Goal: Task Accomplishment & Management: Complete application form

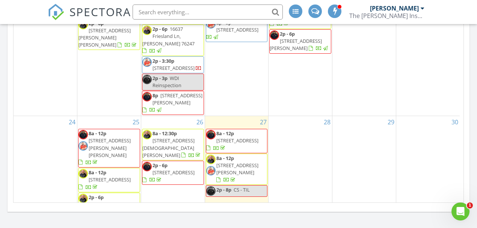
scroll to position [174, 0]
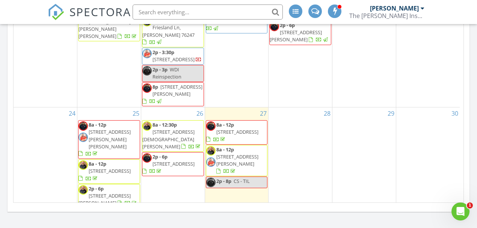
click at [245, 178] on span "CS - TIL" at bounding box center [242, 181] width 16 height 7
select select "7"
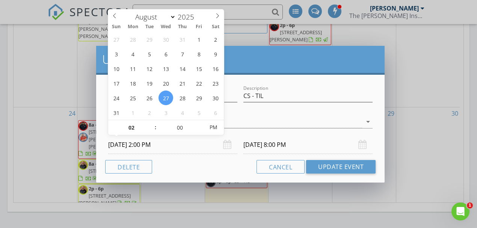
click at [126, 144] on input "08/27/2025 2:00 PM" at bounding box center [172, 145] width 129 height 18
type input "08/28/2025 2:00 PM"
type input "08/28/2025 8:00 PM"
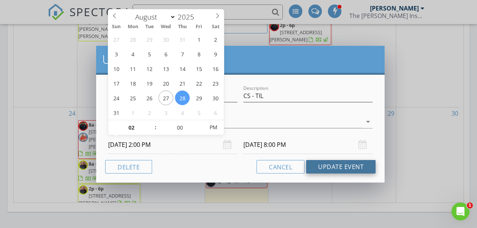
click at [342, 167] on button "Update Event" at bounding box center [341, 167] width 70 height 14
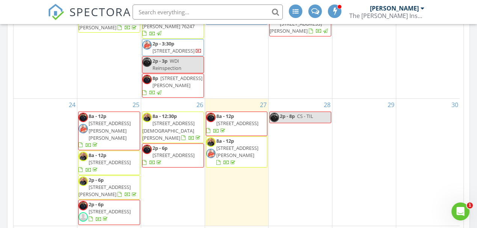
scroll to position [746, 0]
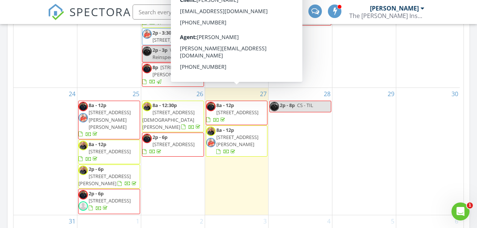
click at [298, 118] on div "28 2p - 8p CS - TIL" at bounding box center [301, 151] width 64 height 127
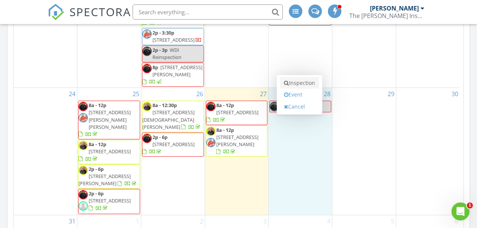
click at [302, 88] on link "Inspection" at bounding box center [299, 83] width 39 height 12
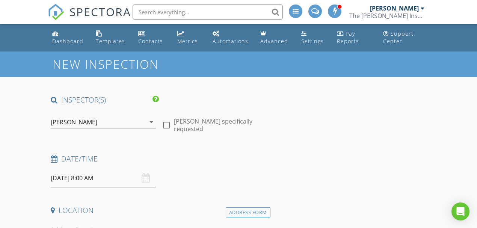
click at [96, 121] on div "[PERSON_NAME]" at bounding box center [98, 122] width 95 height 12
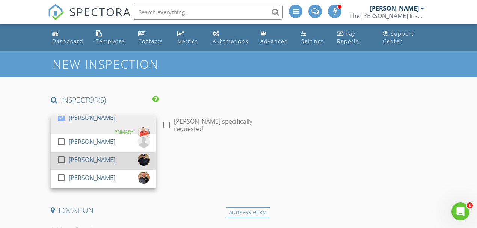
click at [96, 158] on div "[PERSON_NAME]" at bounding box center [92, 160] width 47 height 12
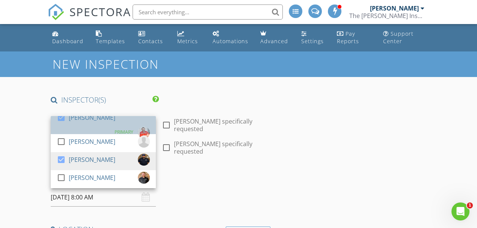
click at [101, 124] on div "[PERSON_NAME]" at bounding box center [92, 118] width 47 height 12
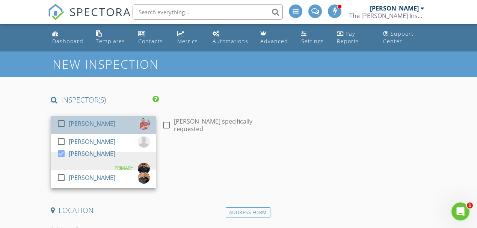
click at [100, 126] on div "[PERSON_NAME]" at bounding box center [92, 124] width 47 height 12
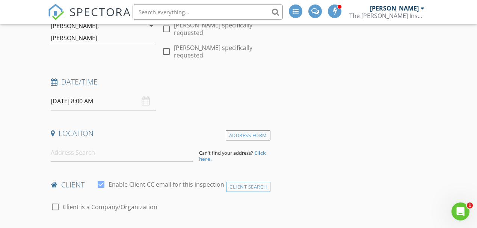
scroll to position [100, 0]
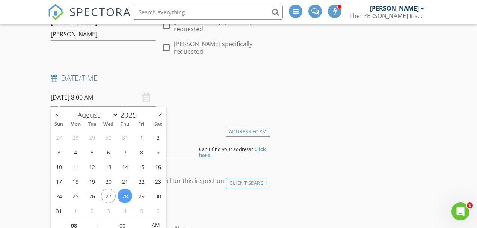
click at [92, 99] on input "08/28/2025 8:00 AM" at bounding box center [103, 97] width 105 height 18
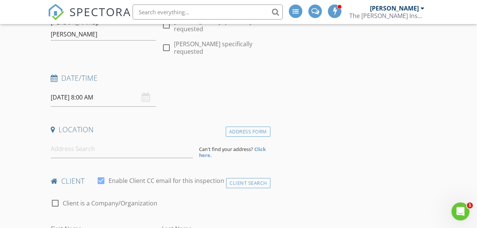
click at [258, 86] on div "Date/Time" at bounding box center [159, 80] width 223 height 15
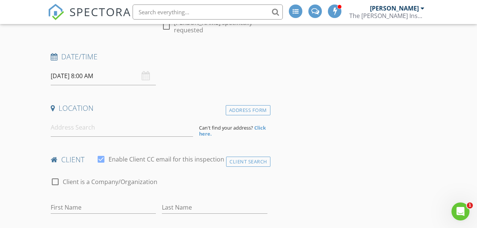
scroll to position [150, 0]
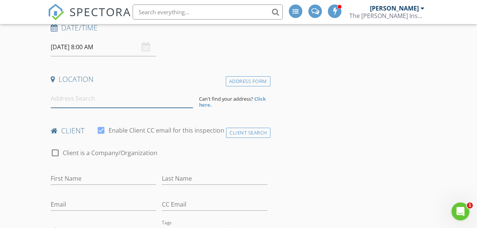
click at [99, 104] on input at bounding box center [122, 98] width 142 height 18
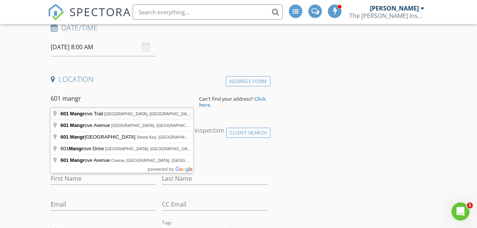
type input "601 Mangrove Trail, Saginaw, TX, USA"
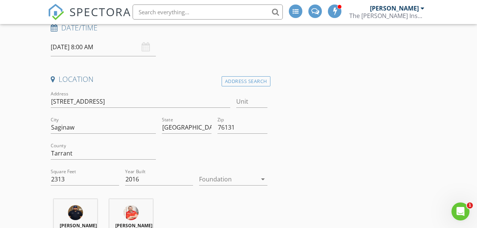
click at [232, 177] on div at bounding box center [228, 179] width 58 height 12
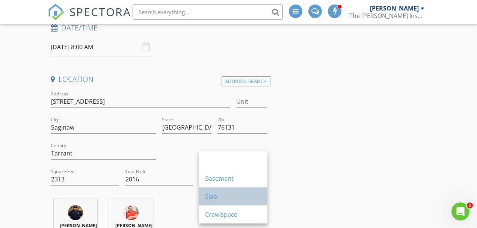
click at [229, 194] on div "Slab" at bounding box center [233, 196] width 56 height 9
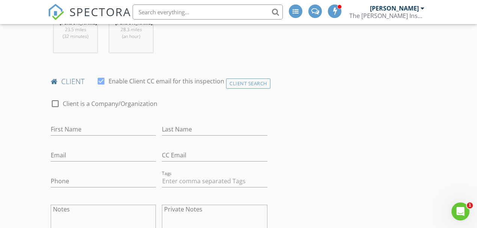
scroll to position [401, 0]
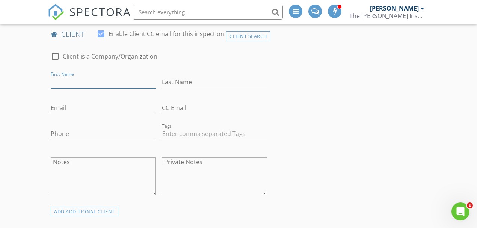
click at [73, 88] on input "First Name" at bounding box center [103, 82] width 105 height 12
type input "Jaxon"
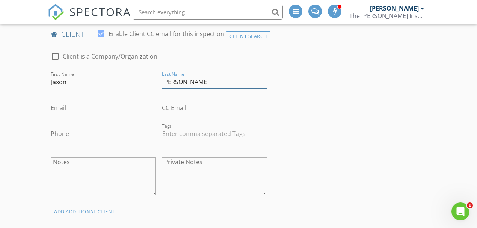
type input "[PERSON_NAME]"
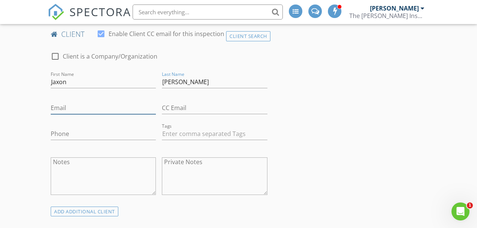
click at [76, 114] on input "Email" at bounding box center [103, 108] width 105 height 12
type input "[EMAIL_ADDRESS][PERSON_NAME][DOMAIN_NAME]"
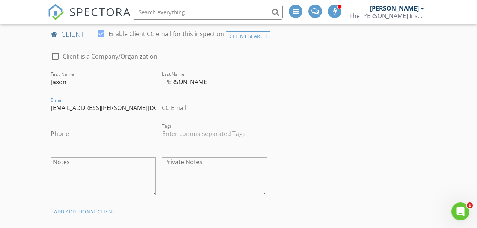
click at [77, 140] on input "Phone" at bounding box center [103, 134] width 105 height 12
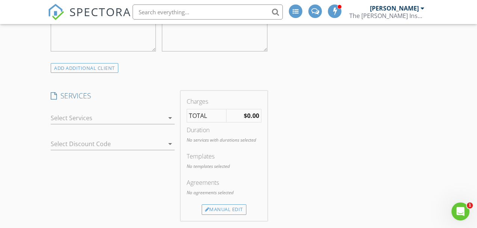
scroll to position [576, 0]
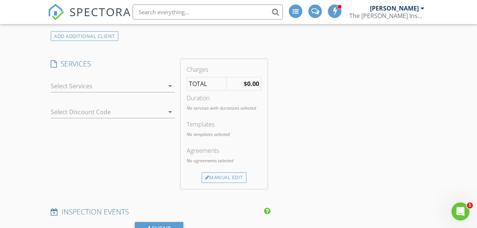
type input "[PHONE_NUMBER]"
click at [100, 92] on div at bounding box center [108, 86] width 114 height 12
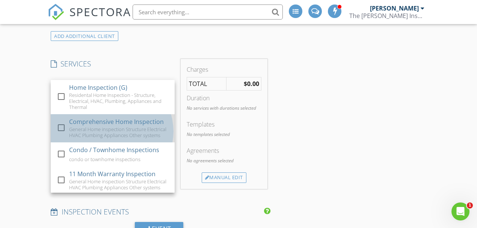
click at [106, 126] on div "Comprehensive Home Inspection" at bounding box center [116, 121] width 95 height 9
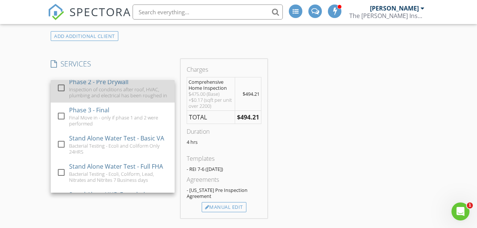
scroll to position [250, 0]
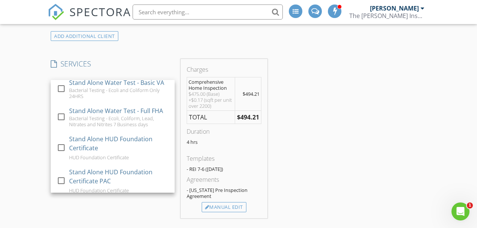
click at [20, 132] on div "New Inspection INSPECTOR(S) check_box Jonnie Wells check_box_outline_blank Mark…" at bounding box center [238, 185] width 477 height 1420
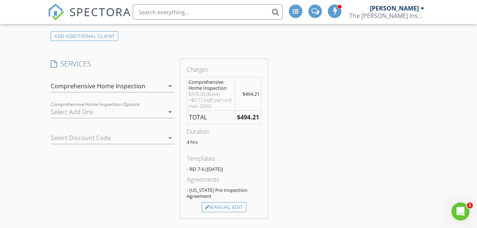
click at [95, 114] on div at bounding box center [108, 112] width 114 height 12
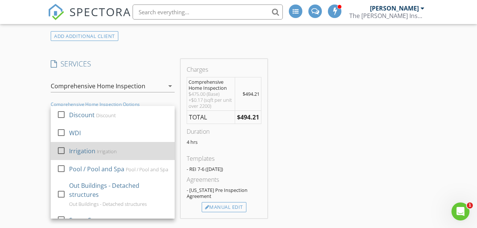
click at [104, 154] on div "Irrigation" at bounding box center [107, 152] width 20 height 6
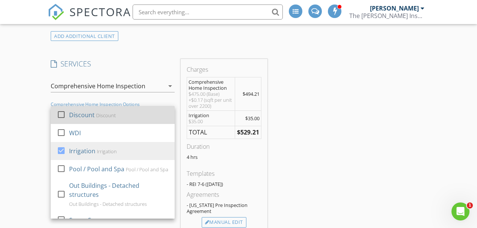
click at [94, 118] on div "Discount Discount" at bounding box center [119, 115] width 100 height 15
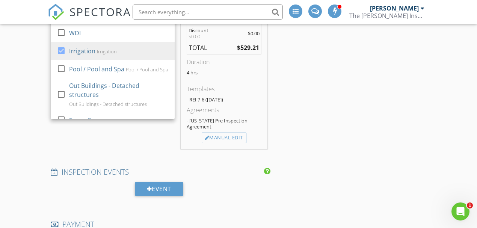
scroll to position [677, 0]
click at [225, 138] on div "Manual Edit" at bounding box center [224, 137] width 45 height 11
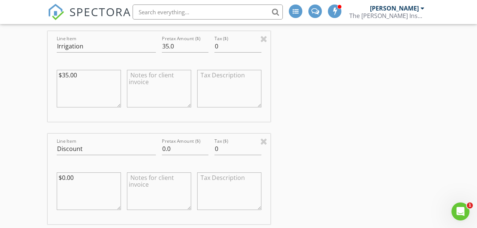
scroll to position [802, 0]
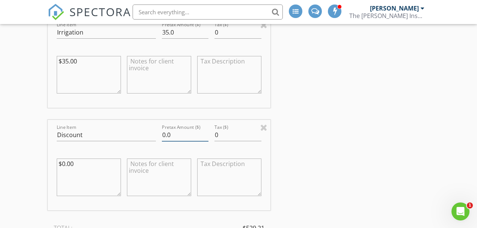
click at [177, 138] on input "0.0" at bounding box center [185, 135] width 47 height 12
click at [176, 138] on input "0.0" at bounding box center [185, 135] width 47 height 12
type input "-50.00"
click at [293, 155] on div "INSPECTOR(S) check_box Jonnie Wells check_box_outline_blank Mark Welch check_bo…" at bounding box center [239, 105] width 382 height 1624
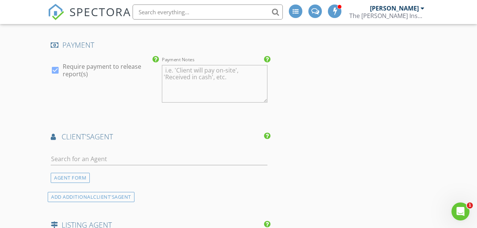
scroll to position [1103, 0]
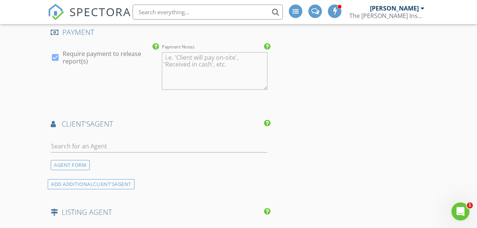
click at [77, 170] on div "AGENT FORM" at bounding box center [70, 165] width 39 height 10
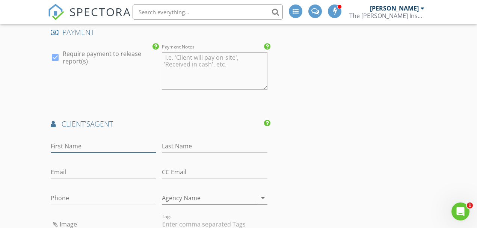
click at [86, 152] on input "First Name" at bounding box center [103, 146] width 105 height 12
type input "Tammy"
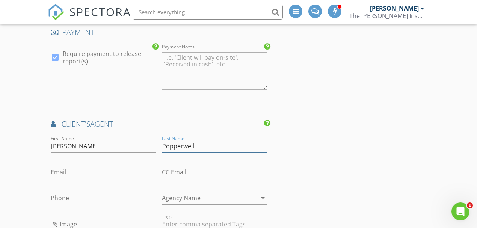
type input "Popperwell"
click at [71, 175] on input "Email" at bounding box center [103, 172] width 105 height 12
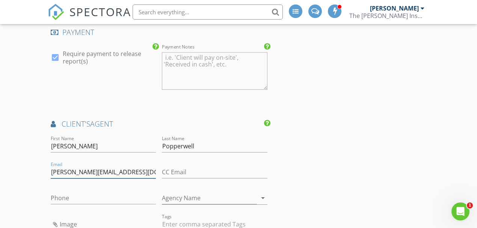
type input "tammy@propertylinktx.com"
click at [56, 200] on input "Phone" at bounding box center [103, 198] width 105 height 12
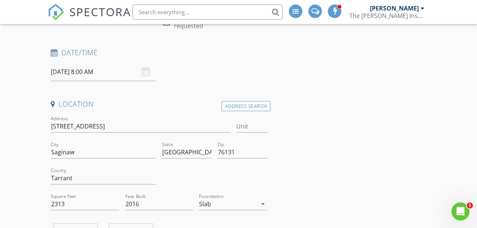
scroll to position [125, 0]
type input "817-980-8479"
click at [90, 127] on input "601 Mangrove Trail" at bounding box center [141, 127] width 180 height 12
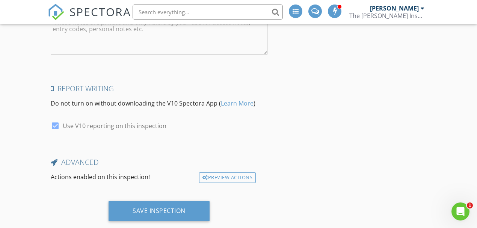
scroll to position [1648, 0]
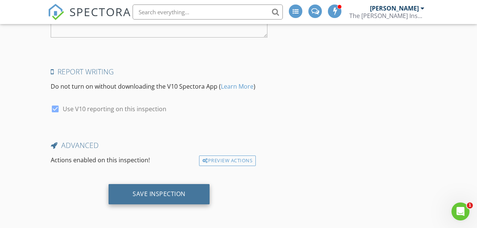
click at [150, 193] on div "Save Inspection" at bounding box center [159, 194] width 53 height 8
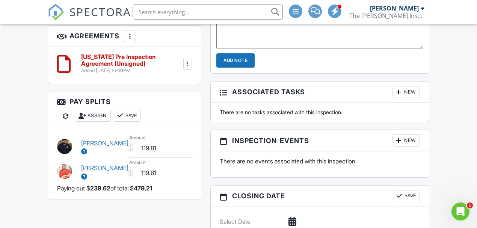
scroll to position [677, 0]
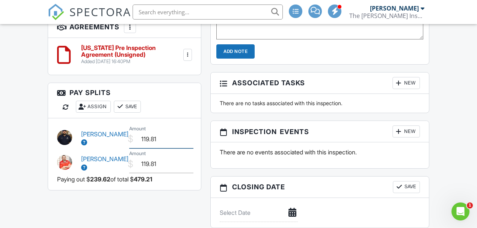
click at [151, 130] on input "119.81" at bounding box center [161, 139] width 65 height 18
type input "239.62"
click at [148, 158] on input "119.81" at bounding box center [161, 164] width 65 height 18
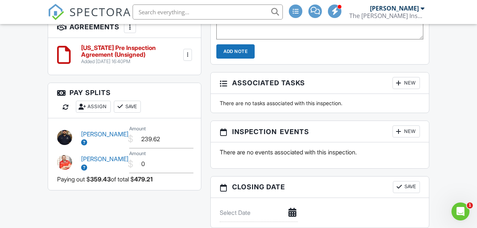
type input "0.00"
click at [127, 101] on button "Save" at bounding box center [127, 107] width 27 height 12
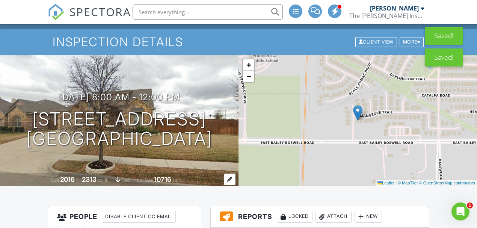
scroll to position [0, 0]
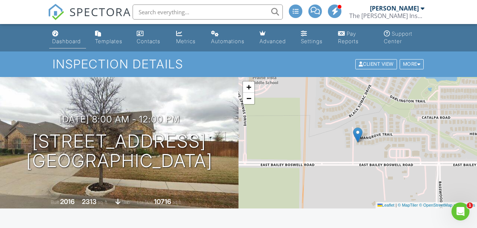
click at [64, 42] on div "Dashboard" at bounding box center [66, 41] width 29 height 6
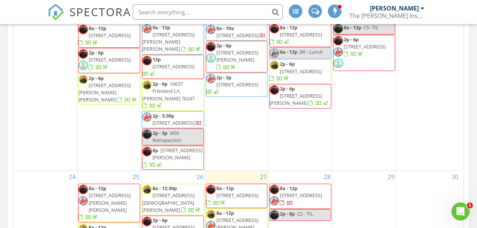
scroll to position [752, 0]
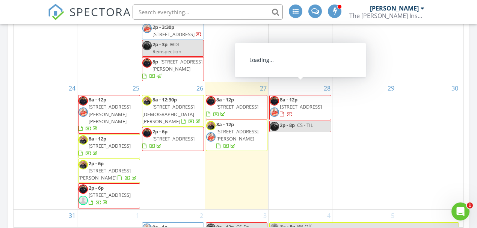
click at [299, 103] on span "601 Mangrove Trail, Saginaw 76131" at bounding box center [301, 106] width 42 height 7
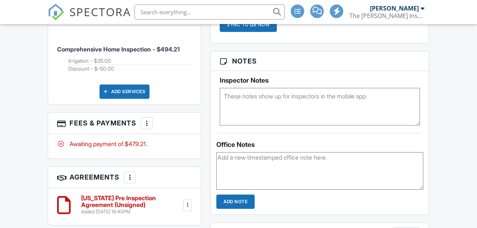
paste textarea "Instructions Turn Off Lights Remove Shoes Lock Doors Access Instructions Supra …"
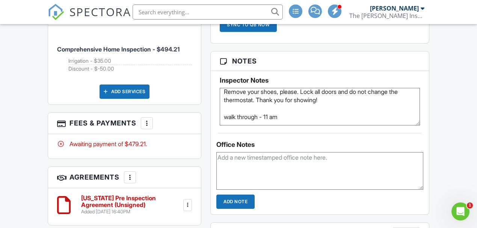
scroll to position [67, 0]
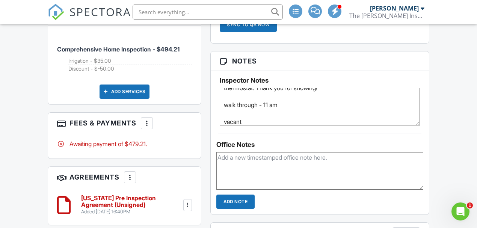
type textarea "Instructions Turn Off Lights Remove Shoes Lock Doors Access Instructions Supra …"
click at [239, 209] on input "Add Note" at bounding box center [236, 202] width 38 height 14
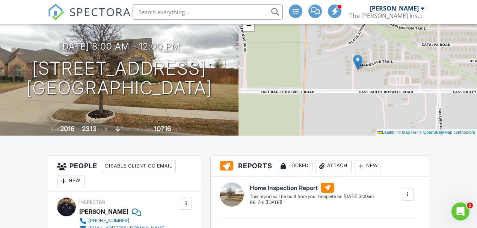
scroll to position [0, 0]
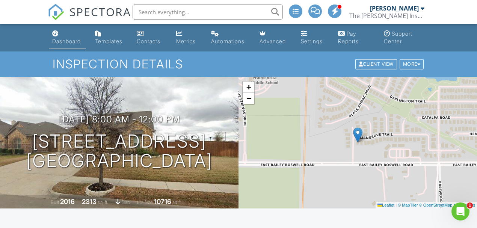
click at [70, 47] on link "Dashboard" at bounding box center [67, 37] width 37 height 21
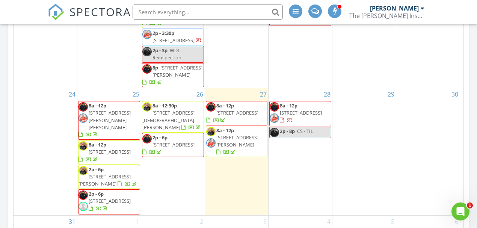
scroll to position [749, 0]
